Goal: Transaction & Acquisition: Subscribe to service/newsletter

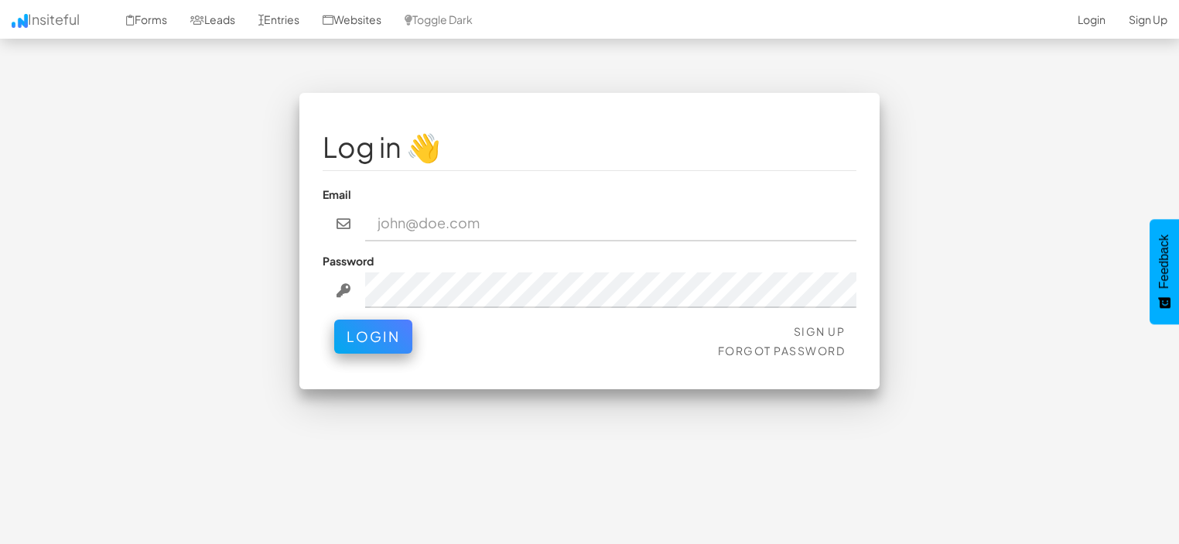
click at [400, 222] on input "email" at bounding box center [611, 224] width 492 height 36
type input "[EMAIL_ADDRESS][DOMAIN_NAME]"
click at [809, 330] on link "Sign Up" at bounding box center [820, 331] width 52 height 14
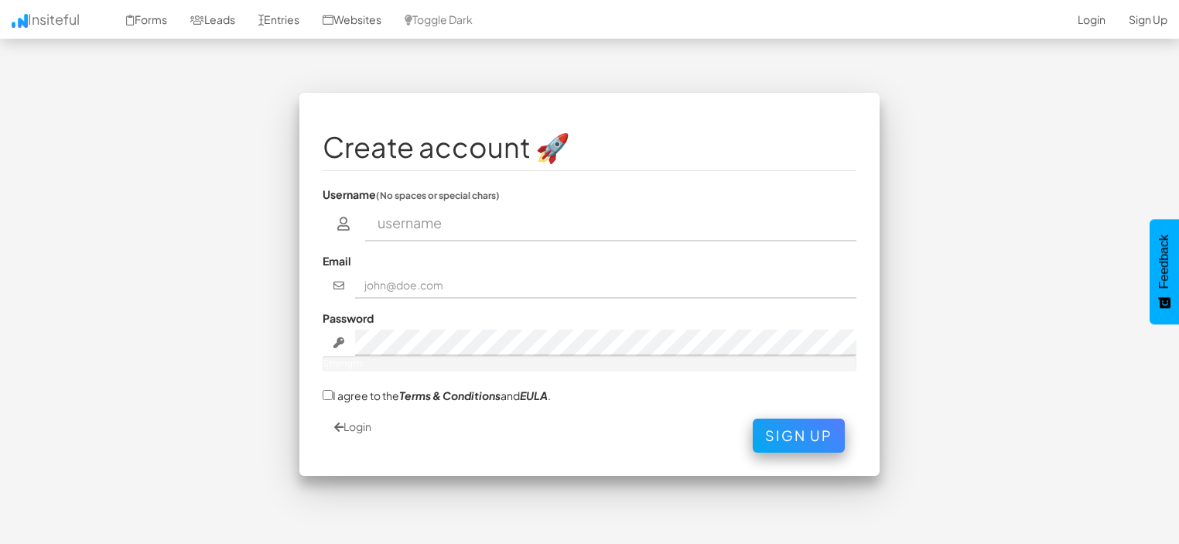
click at [408, 217] on input "text" at bounding box center [611, 224] width 492 height 36
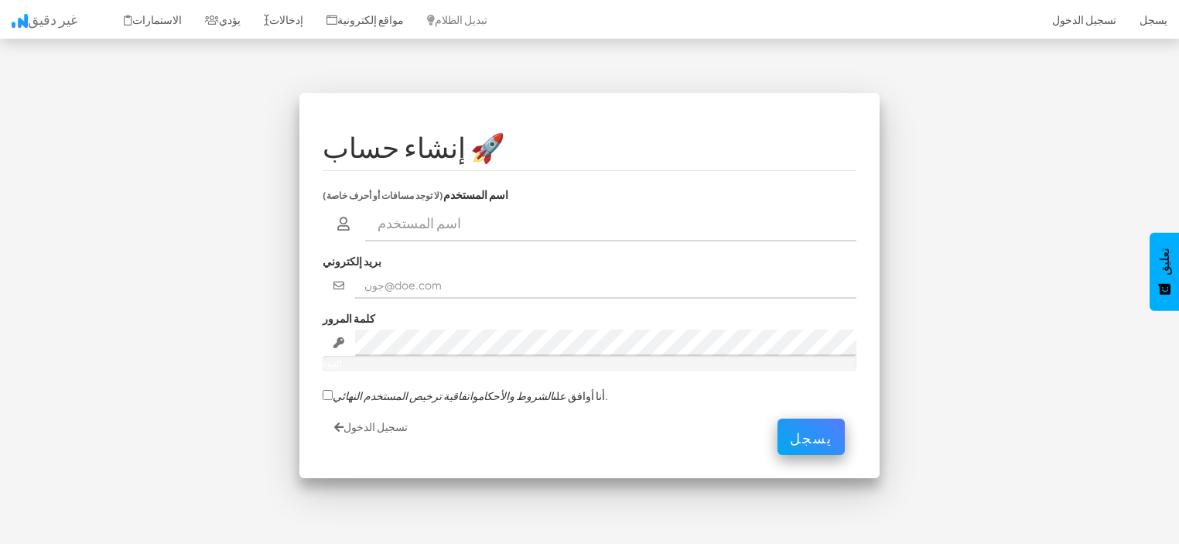
type input "alirahman93"
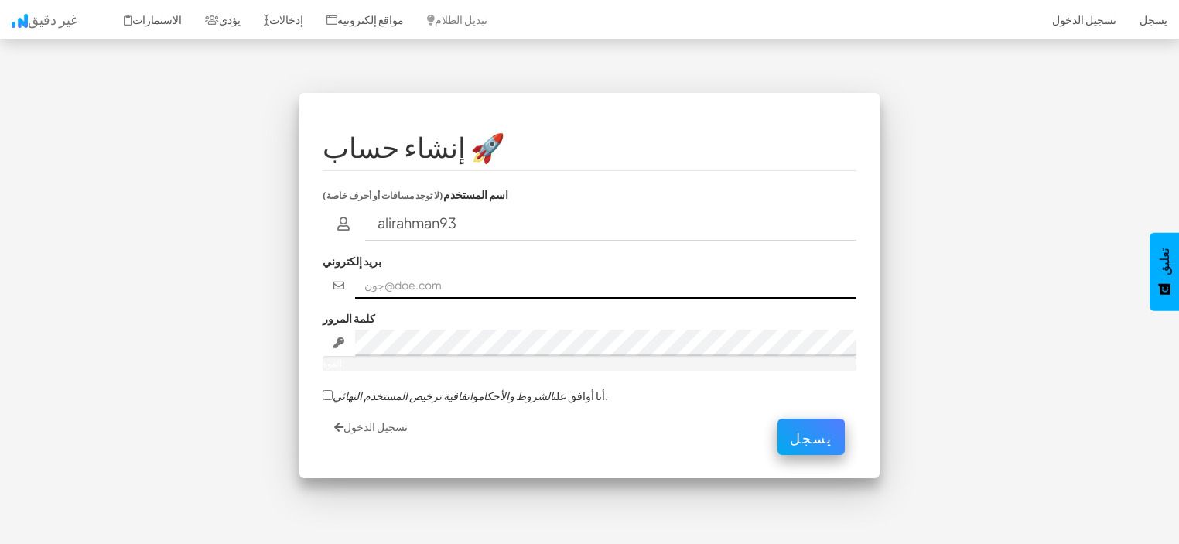
click at [386, 285] on input "text" at bounding box center [606, 285] width 502 height 26
type input "aloshrahman@gmail.com"
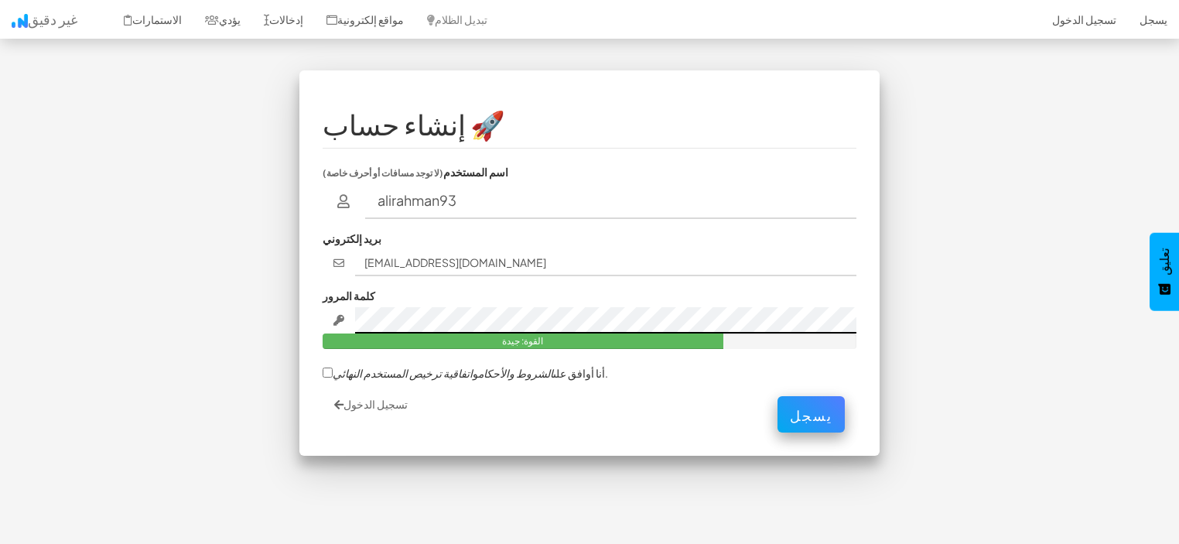
scroll to position [50, 0]
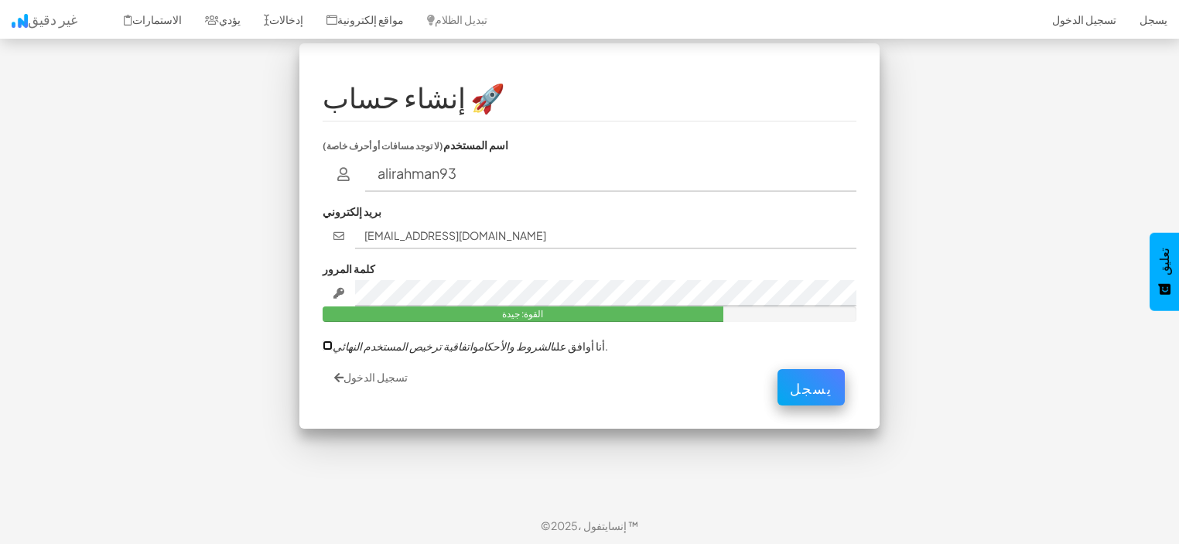
click at [328, 345] on input "أنا أوافق على الشروط والأحكام و اتفاقية ترخيص المستخدم النهائي ." at bounding box center [328, 345] width 10 height 10
checkbox input "true"
click at [811, 380] on font "يسجل" at bounding box center [811, 384] width 43 height 18
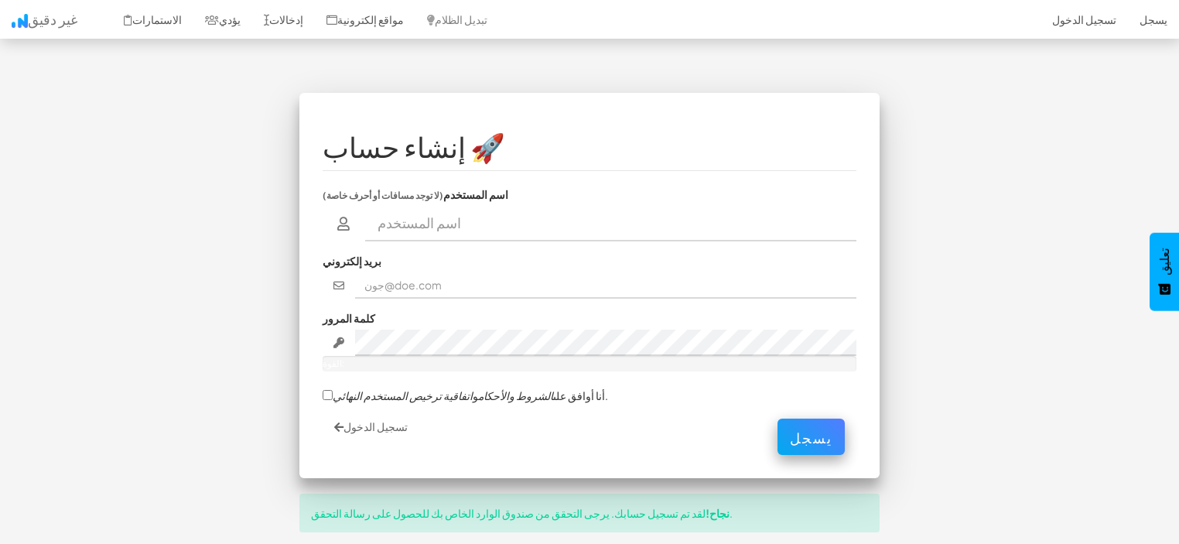
click at [233, 206] on div "إنشاء حساب 🚀 اسم المستخدم (لا توجد مسافات أو أحرف خاصة) بريد إلكتروني كلمة المر…" at bounding box center [589, 334] width 905 height 482
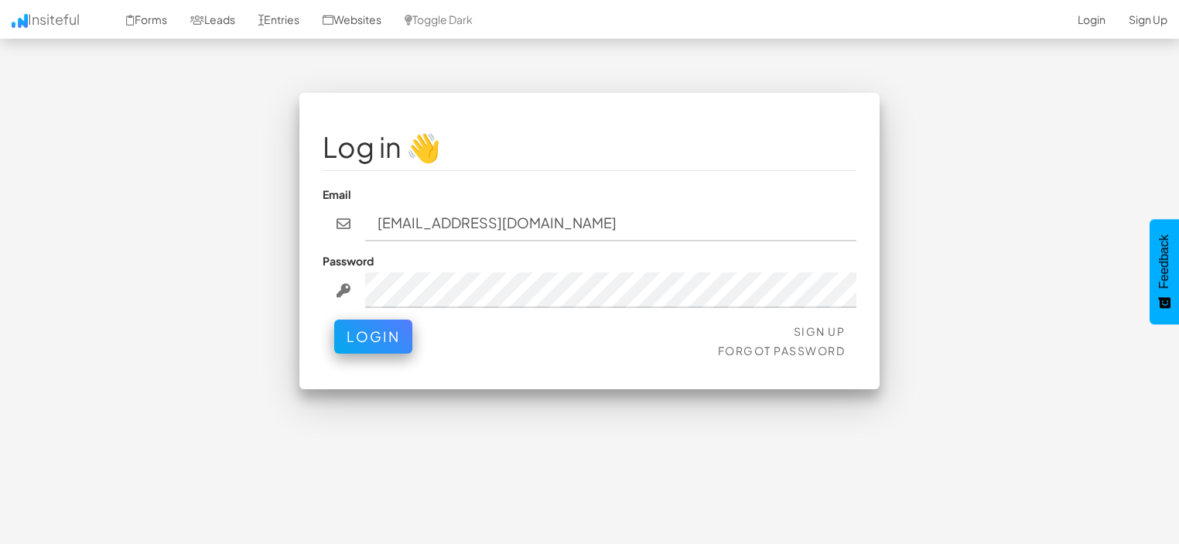
click at [609, 227] on input "[EMAIL_ADDRESS][DOMAIN_NAME]" at bounding box center [611, 224] width 492 height 36
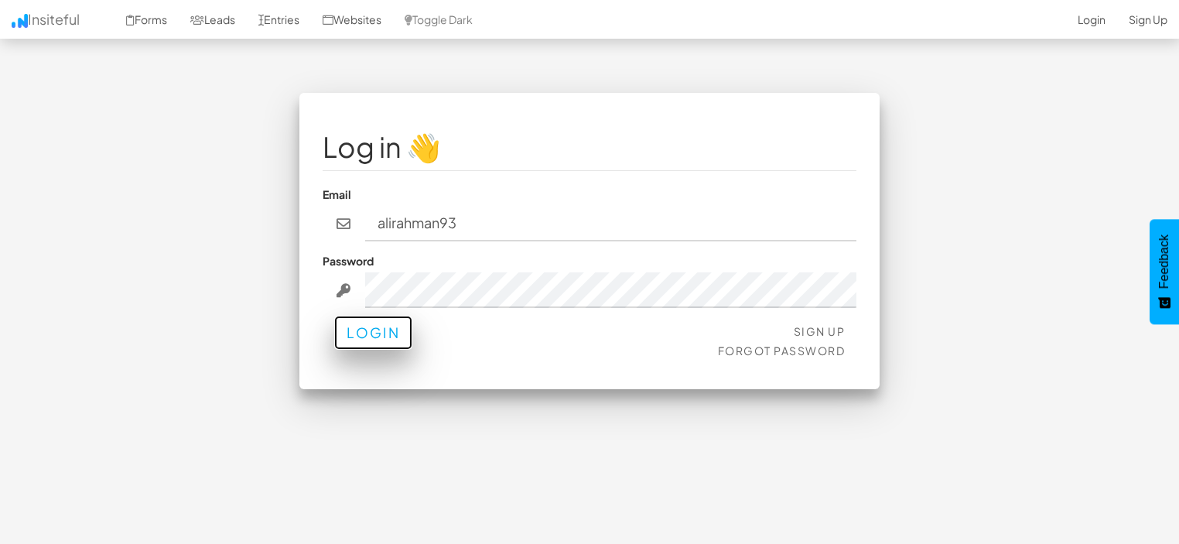
click at [369, 330] on button "Login" at bounding box center [373, 333] width 78 height 34
click at [343, 285] on icon at bounding box center [344, 290] width 18 height 14
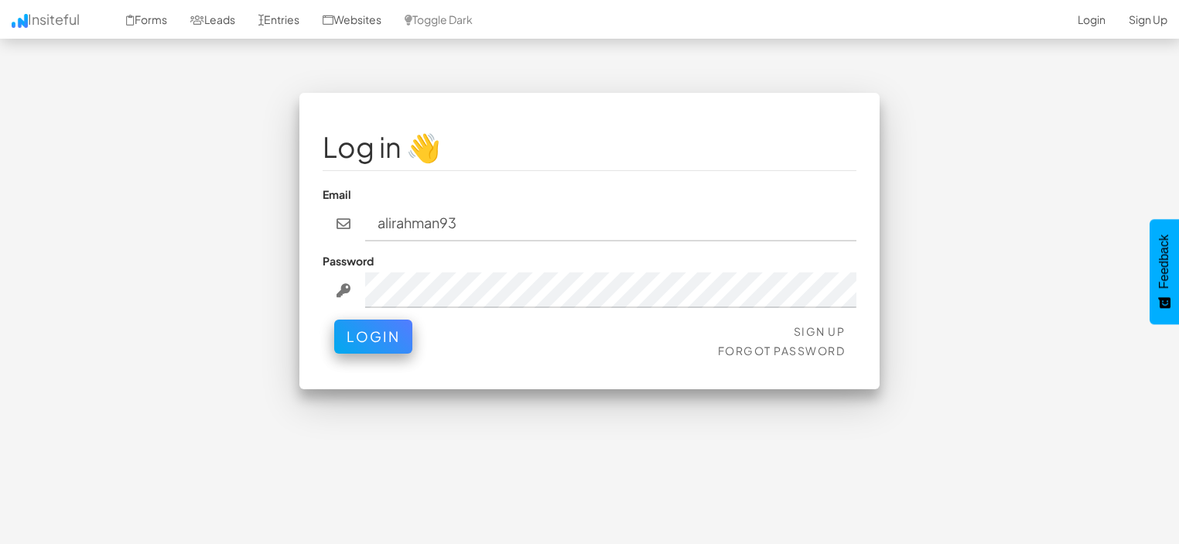
click at [343, 285] on icon at bounding box center [344, 290] width 18 height 14
click at [343, 288] on icon at bounding box center [344, 290] width 18 height 14
click at [384, 329] on button "Login" at bounding box center [373, 333] width 78 height 34
type input "a"
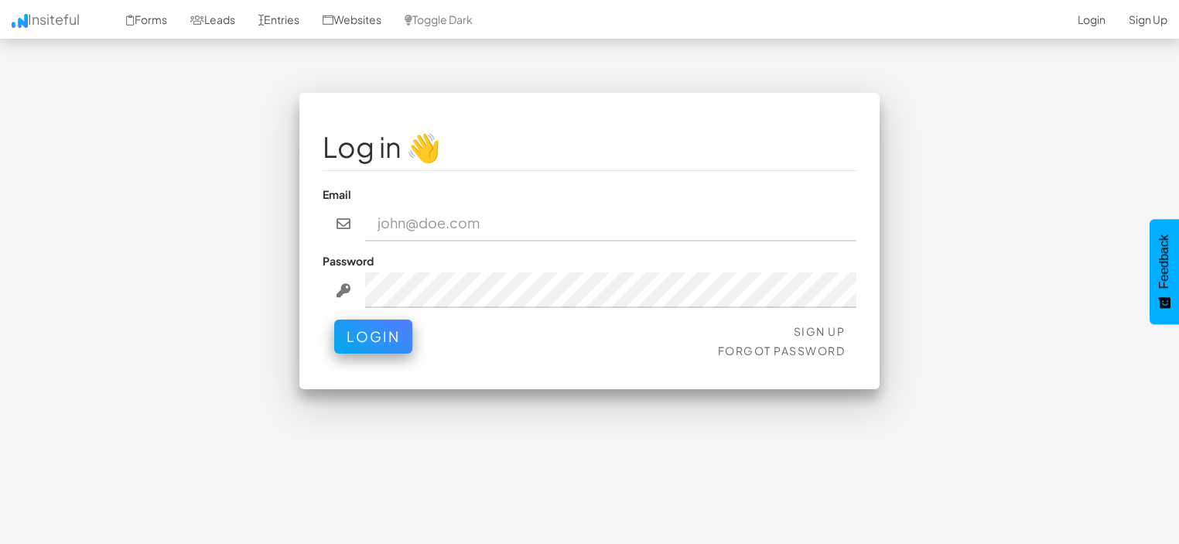
drag, startPoint x: 504, startPoint y: 239, endPoint x: 485, endPoint y: 335, distance: 97.7
click at [485, 335] on div "Sign Up Forgot Password Login" at bounding box center [590, 342] width 534 height 46
click at [426, 222] on input "email" at bounding box center [611, 224] width 492 height 36
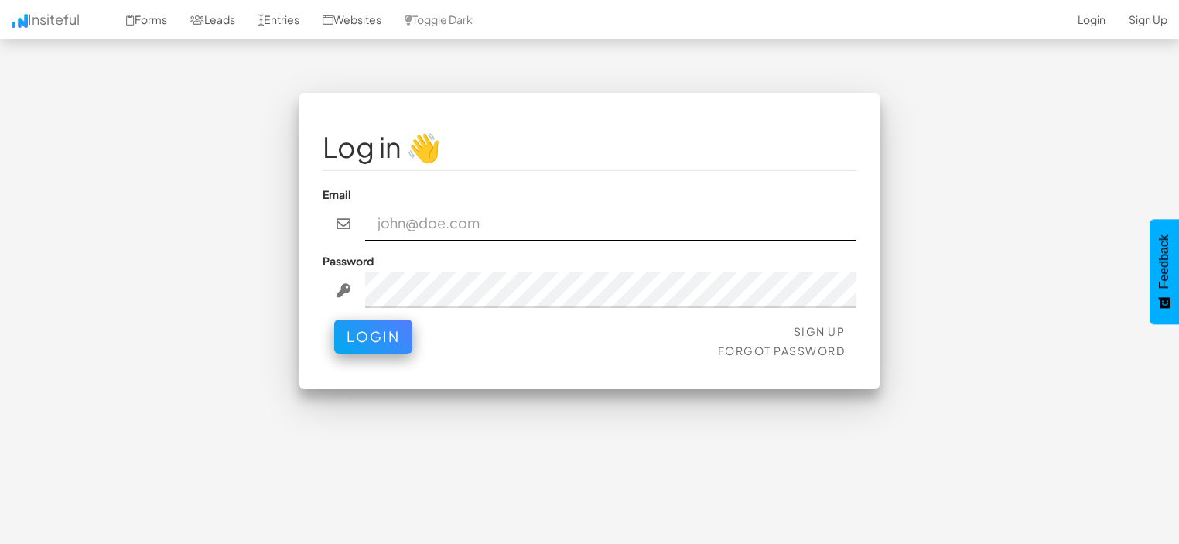
click at [408, 222] on input "email" at bounding box center [611, 224] width 492 height 36
type input "aloshrahman@gmail.com"
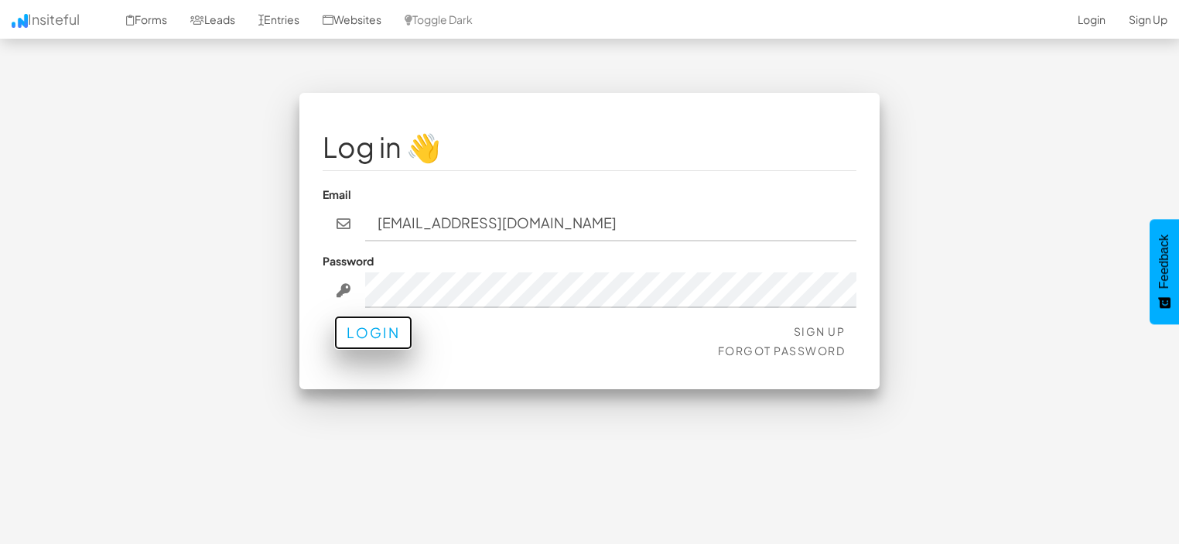
click at [359, 329] on button "Login" at bounding box center [373, 333] width 78 height 34
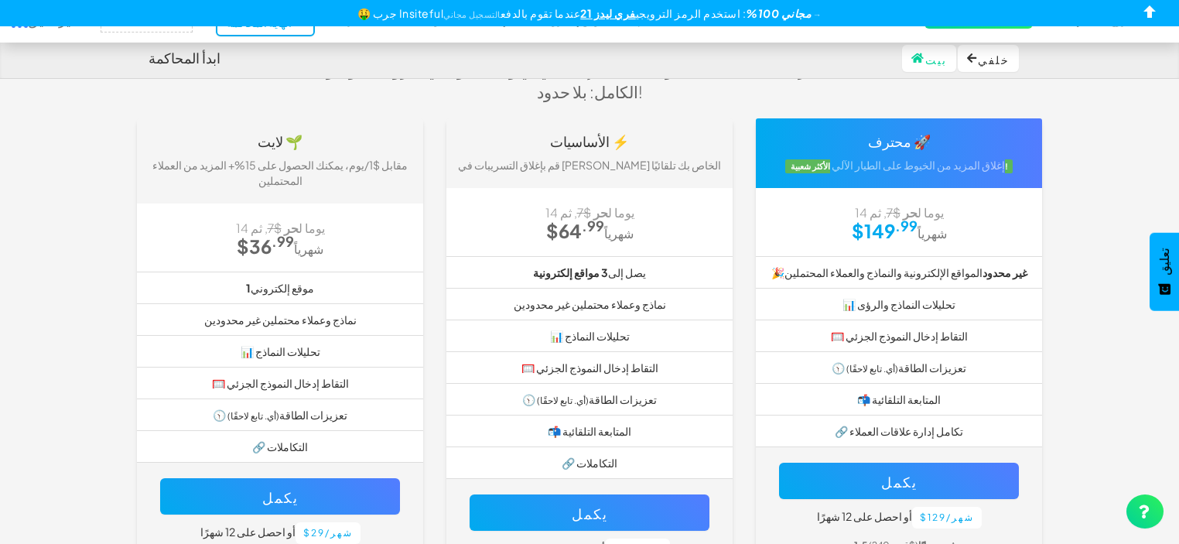
scroll to position [93, 0]
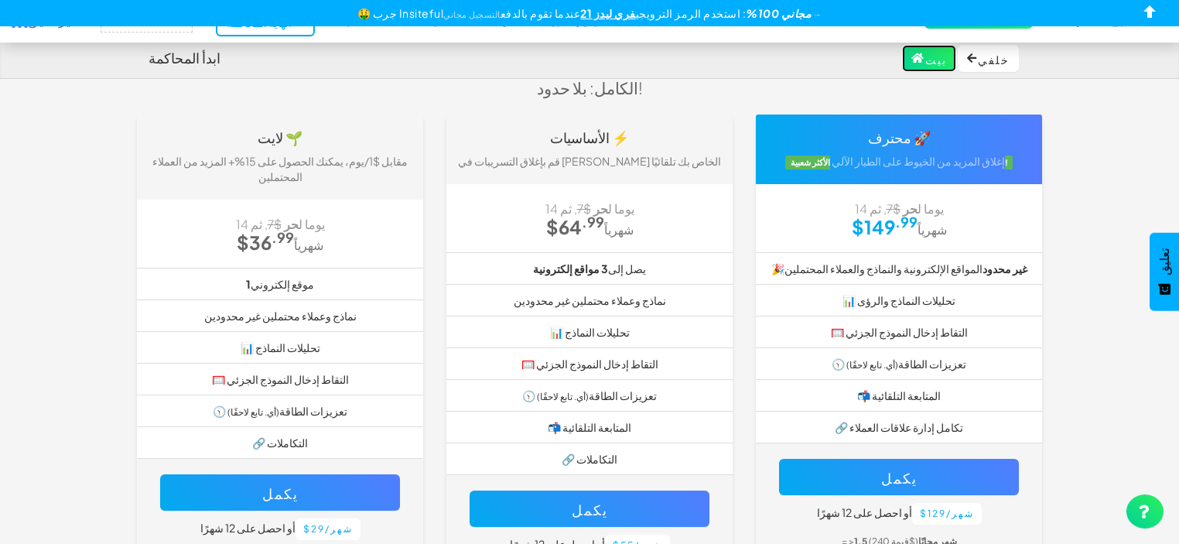
click at [923, 50] on link "بيت" at bounding box center [929, 58] width 54 height 27
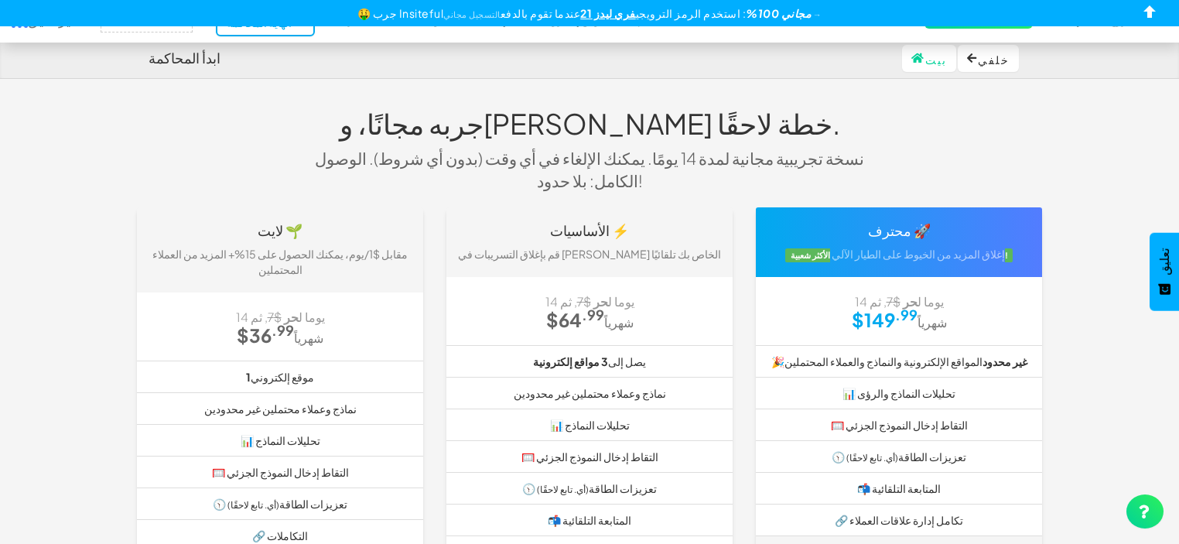
click at [657, 12] on font ": استخدم الرمز الترويجي" at bounding box center [691, 13] width 111 height 14
click at [1154, 6] on input "checkbox" at bounding box center [1150, 14] width 23 height 23
checkbox input "true"
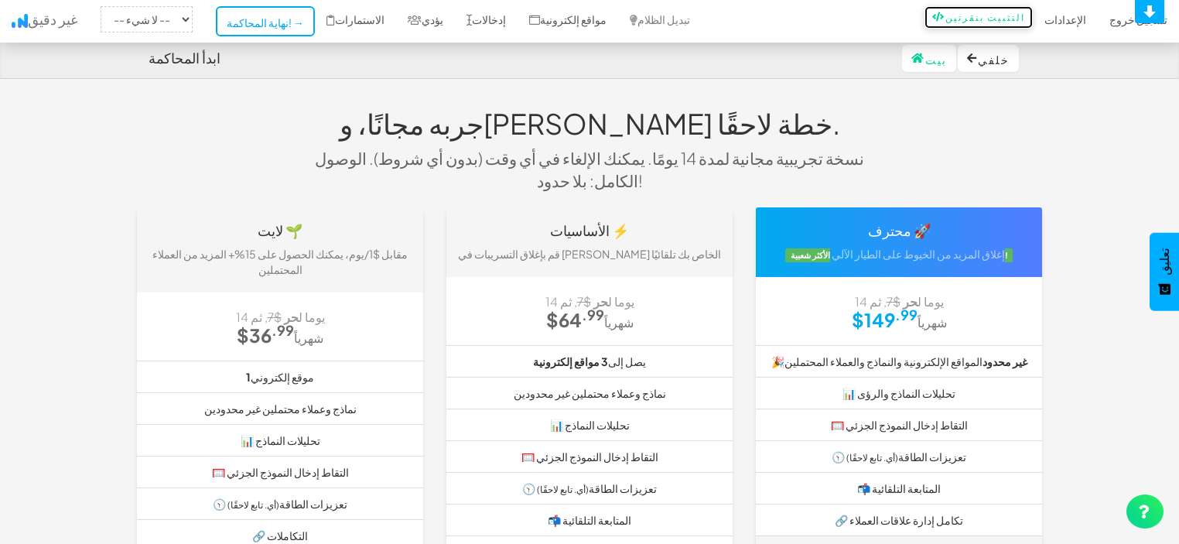
click at [979, 19] on font "التثبيت بنقرتين" at bounding box center [985, 18] width 80 height 12
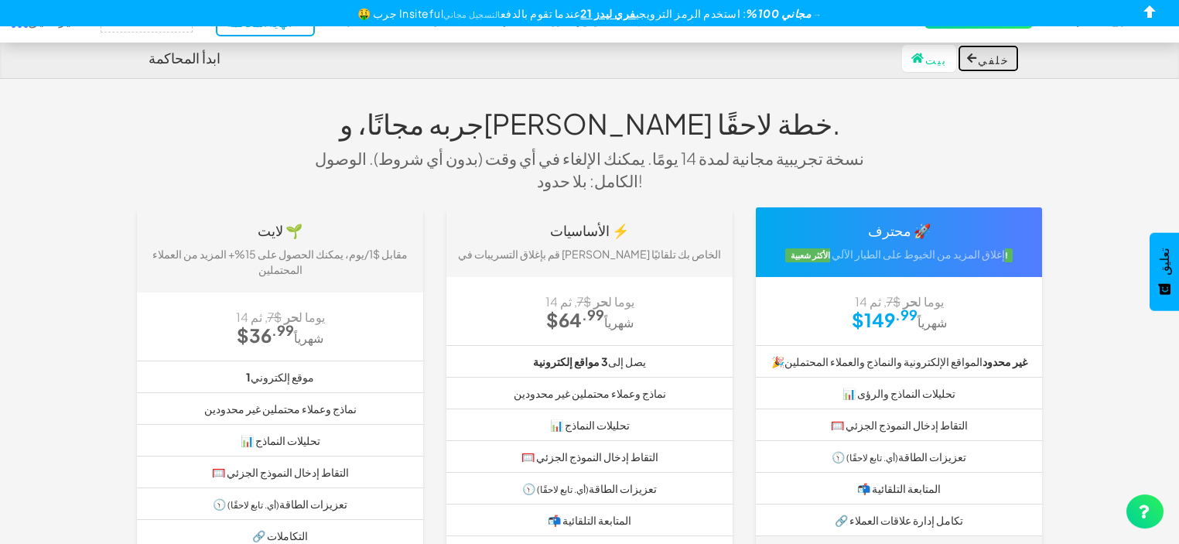
click at [1001, 63] on font "خلفي" at bounding box center [994, 60] width 32 height 14
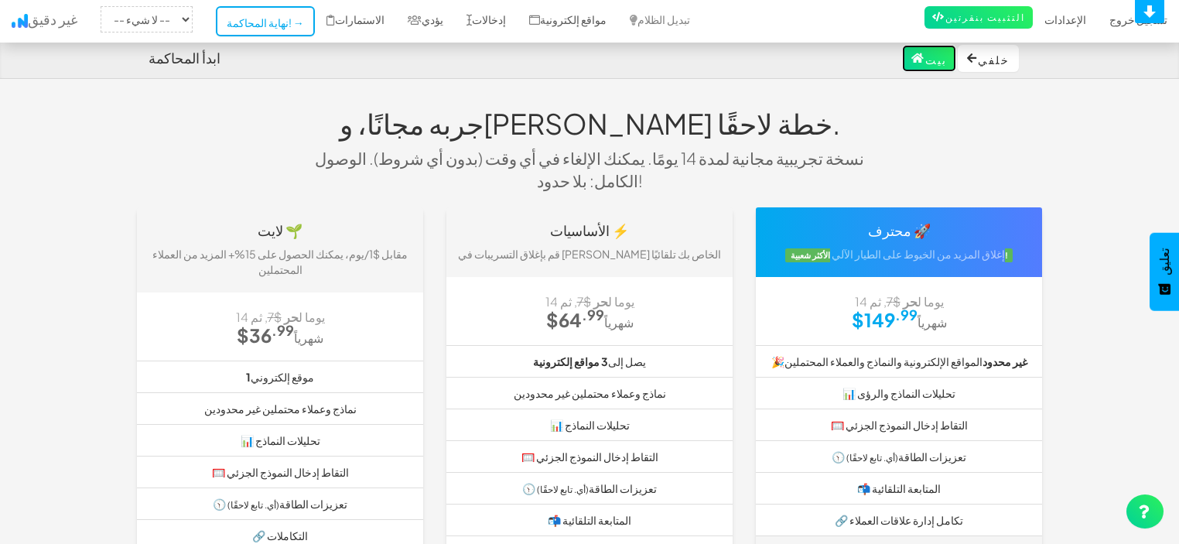
click at [925, 53] on icon at bounding box center [918, 58] width 14 height 11
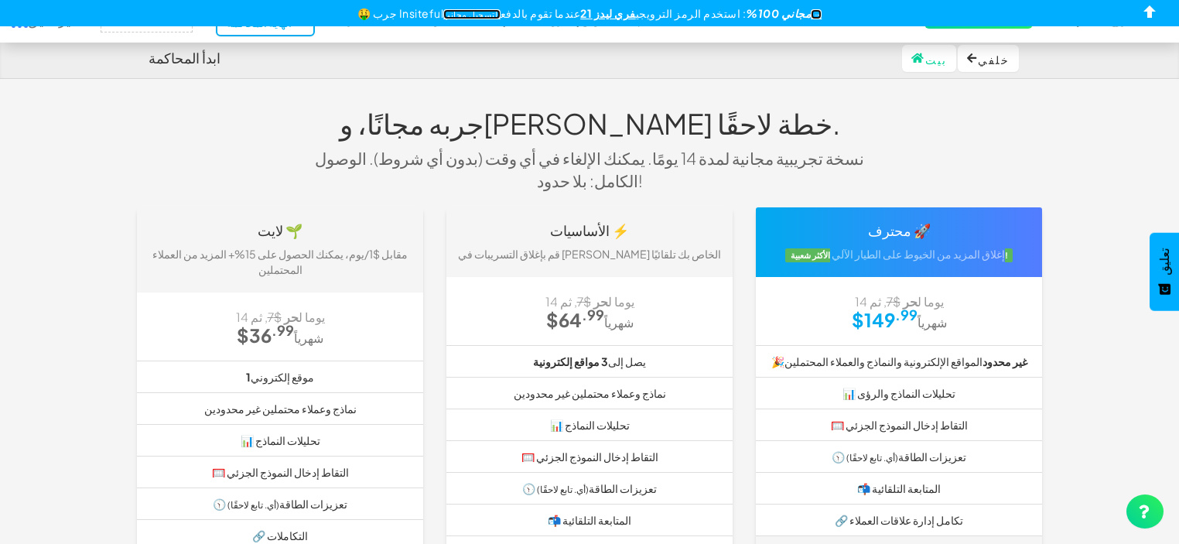
click at [811, 12] on font "التسجيل مجاني →" at bounding box center [632, 14] width 378 height 10
click at [1152, 3] on input "checkbox" at bounding box center [1150, 14] width 23 height 23
checkbox input "true"
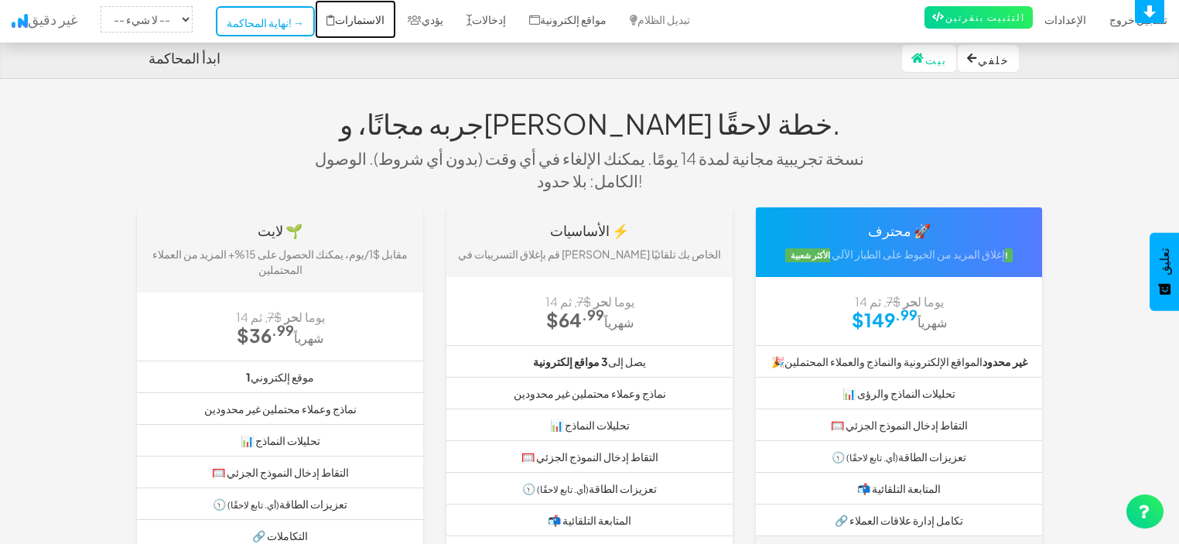
click at [350, 20] on font "الاستمارات" at bounding box center [360, 19] width 50 height 14
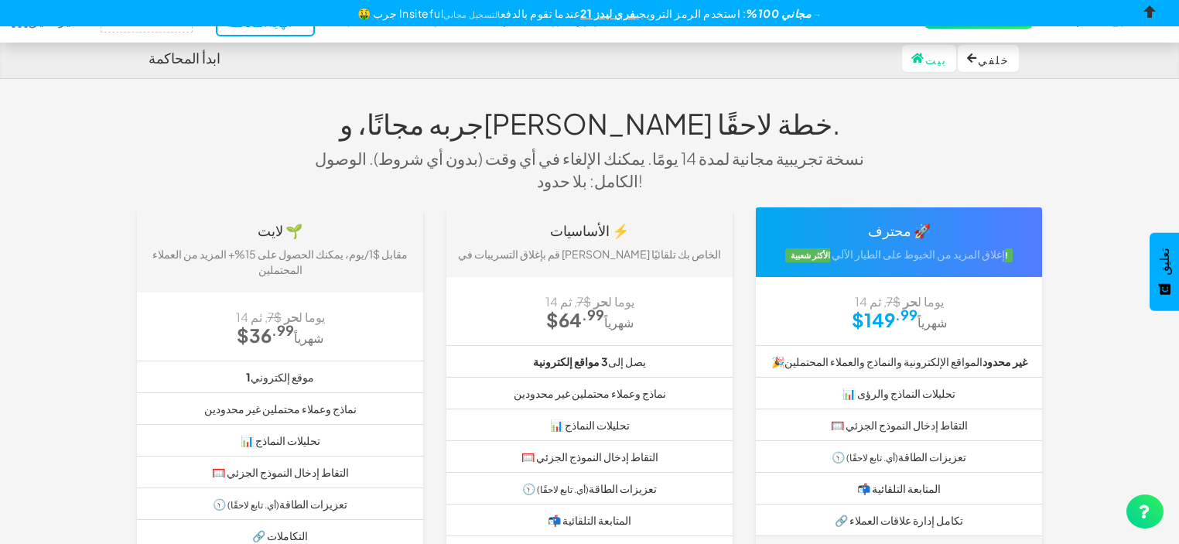
click at [1149, 9] on input "checkbox" at bounding box center [1150, 14] width 23 height 23
checkbox input "true"
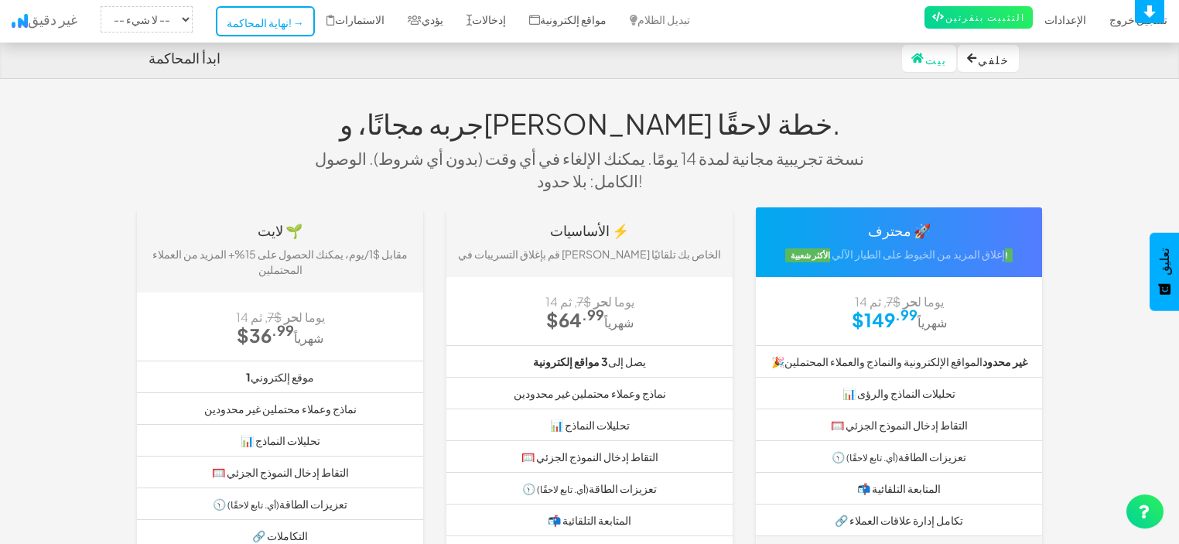
click at [1164, 271] on font "تعليق" at bounding box center [1164, 261] width 13 height 27
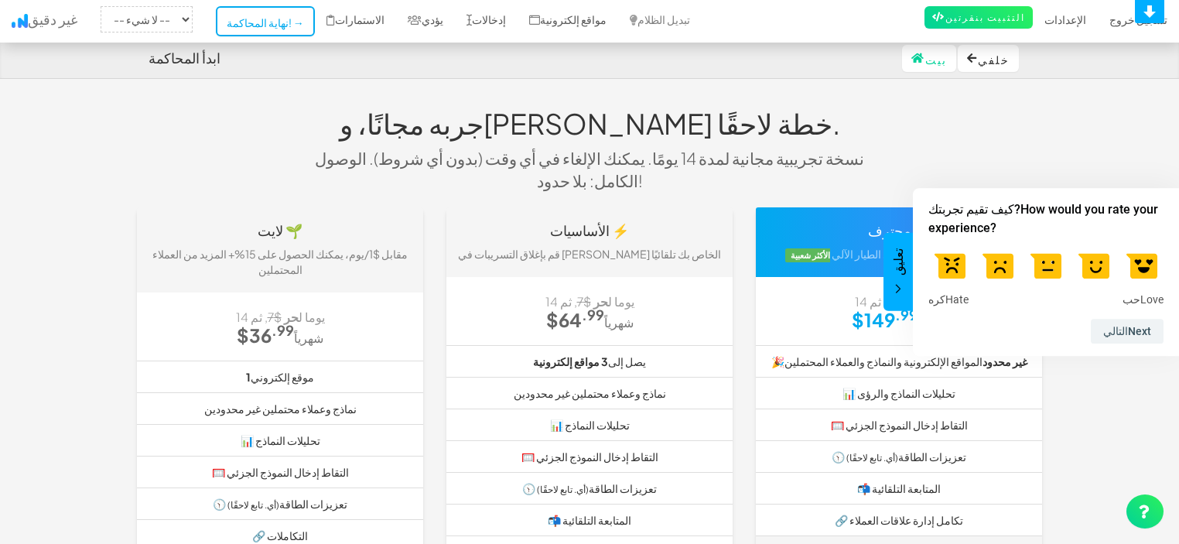
click at [1041, 76] on div "ابدأ المحاكمة بيت خلفي" at bounding box center [589, 58] width 905 height 39
click at [892, 275] on button "تعليق" at bounding box center [897, 272] width 29 height 78
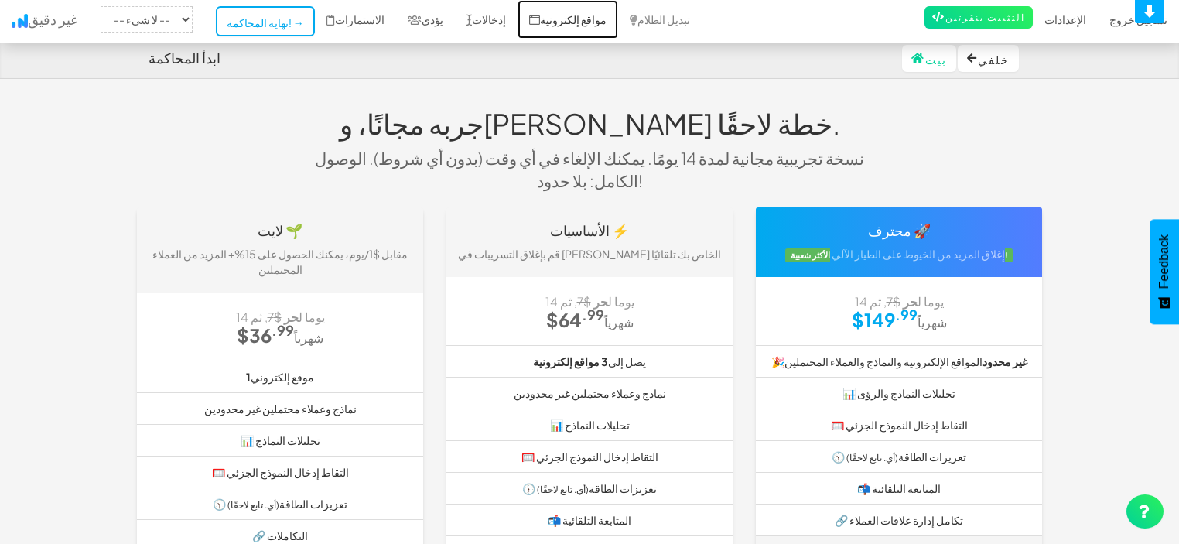
click at [555, 16] on font "مواقع إلكترونية" at bounding box center [573, 19] width 67 height 14
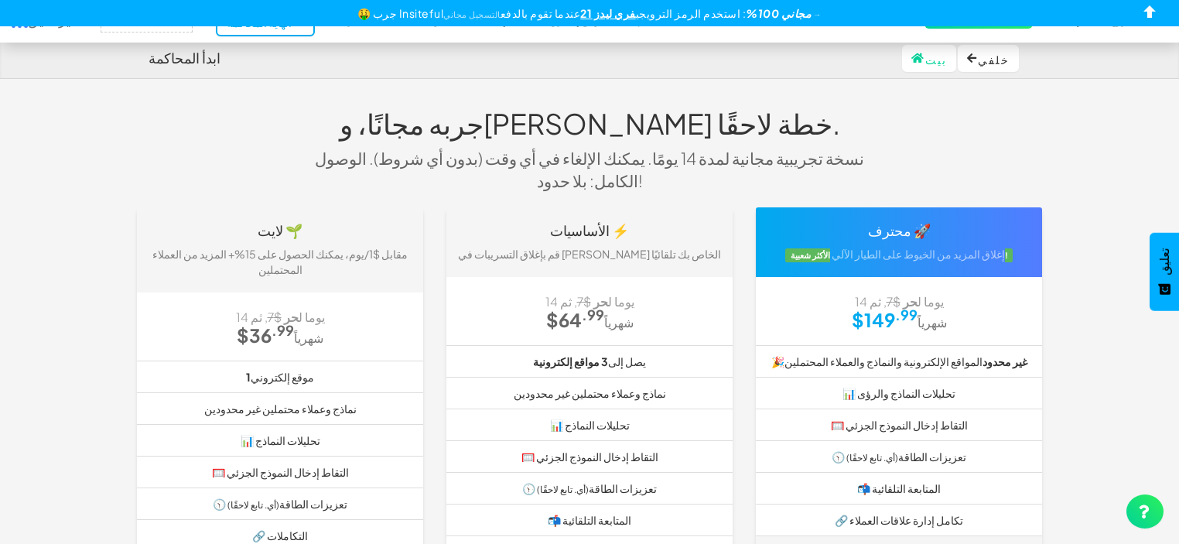
click at [176, 60] on font "ابدأ المحاكمة" at bounding box center [185, 58] width 72 height 18
click at [983, 56] on font "خلفي" at bounding box center [994, 60] width 32 height 14
click at [929, 58] on font "بيت" at bounding box center [936, 60] width 22 height 14
click at [1038, 9] on div "🤑 جرب Insiteful مجاني 100% : استخدم الرمز الترويجي فري ليدز 21 عندما تقوم بالدف…" at bounding box center [589, 13] width 1179 height 26
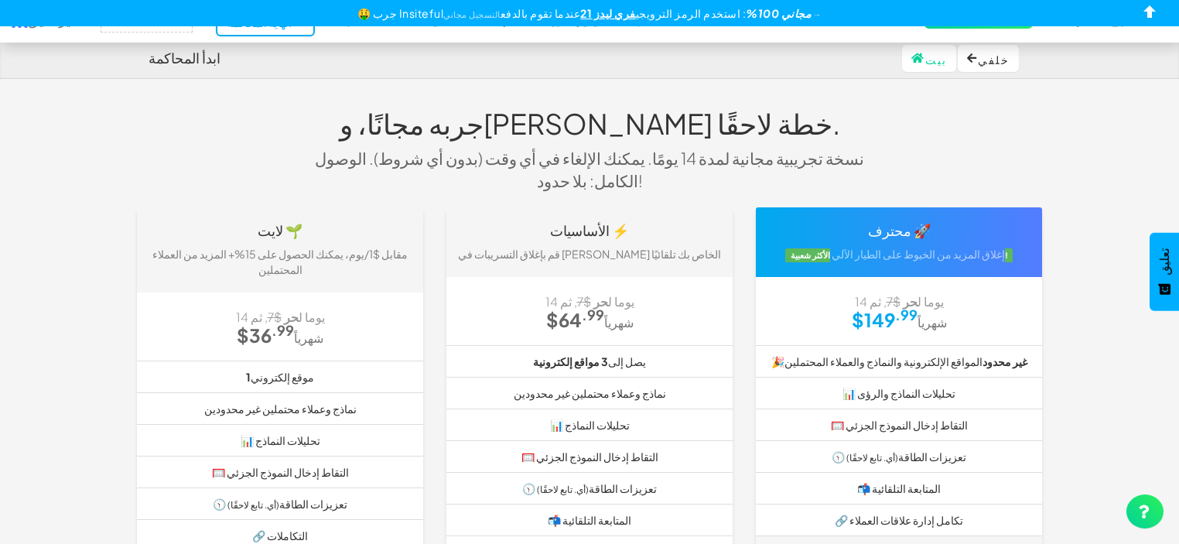
click at [746, 14] on font "مجاني 100%" at bounding box center [778, 13] width 65 height 14
click at [809, 14] on font "التسجيل مجاني →" at bounding box center [632, 14] width 378 height 10
click at [475, 9] on font "التسجيل مجاني →" at bounding box center [632, 14] width 378 height 10
click at [1148, 12] on input "checkbox" at bounding box center [1150, 14] width 23 height 23
checkbox input "true"
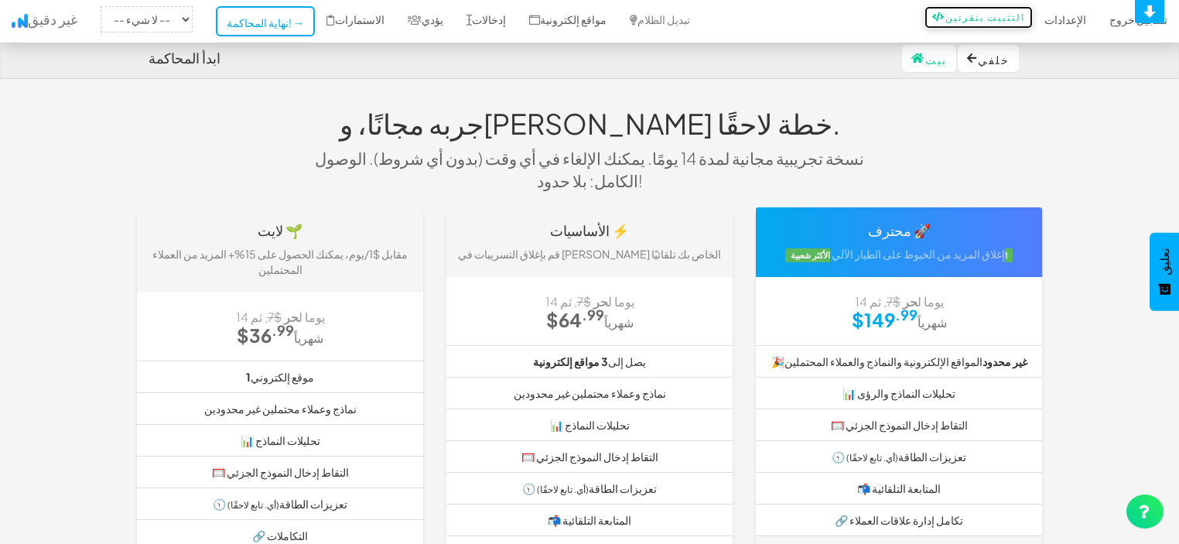
click at [999, 20] on font "التثبيت بنقرتين" at bounding box center [985, 18] width 80 height 12
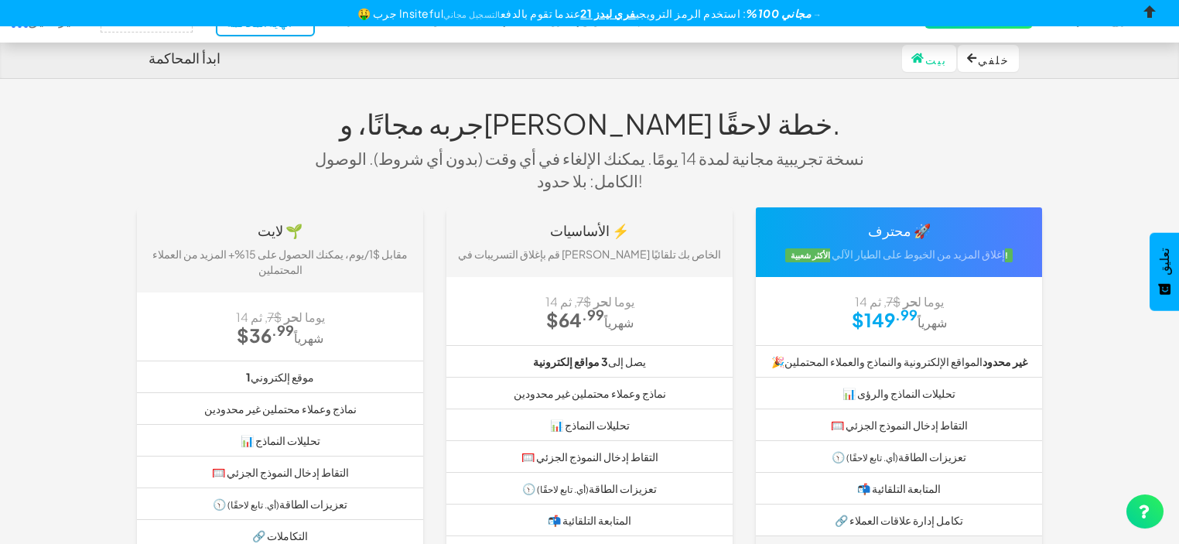
click at [1153, 6] on input "checkbox" at bounding box center [1150, 14] width 23 height 23
checkbox input "true"
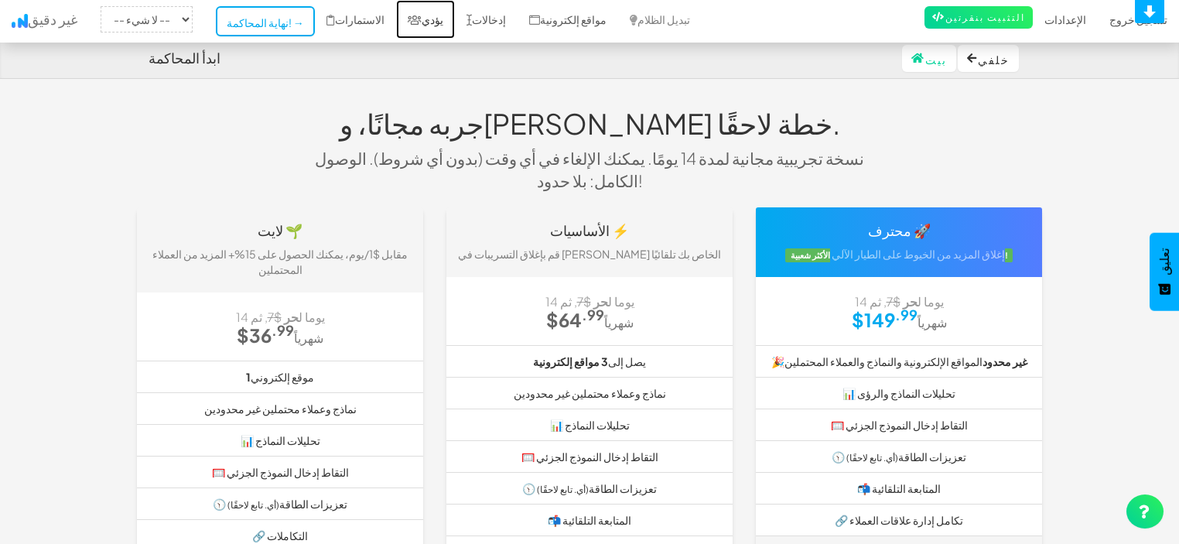
click at [427, 18] on font "يؤدي" at bounding box center [433, 19] width 22 height 14
